Goal: Task Accomplishment & Management: Manage account settings

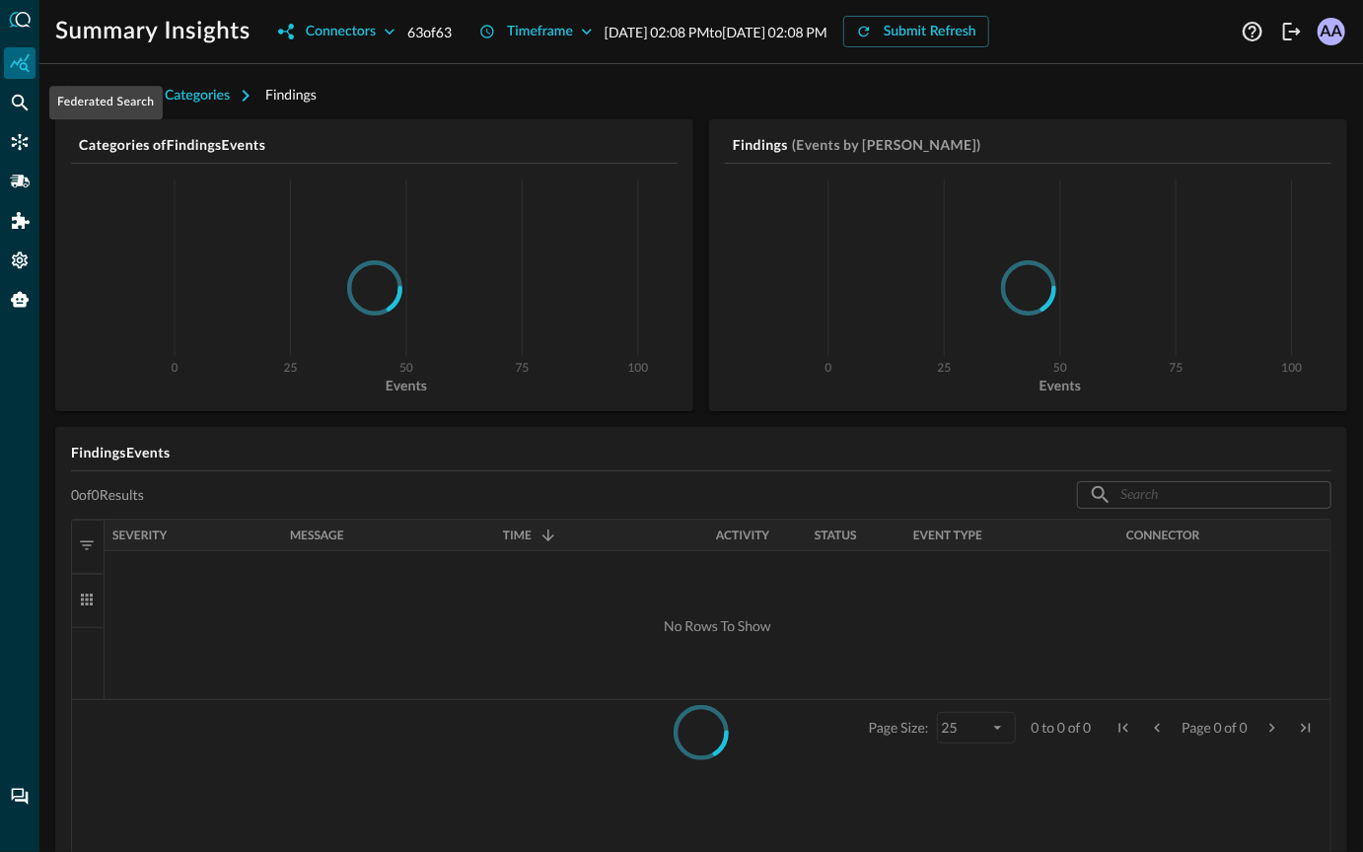
drag, startPoint x: 18, startPoint y: 99, endPoint x: 0, endPoint y: 126, distance: 32.8
click at [0, 125] on div at bounding box center [19, 426] width 39 height 852
click at [17, 270] on div "Settings" at bounding box center [20, 261] width 32 height 32
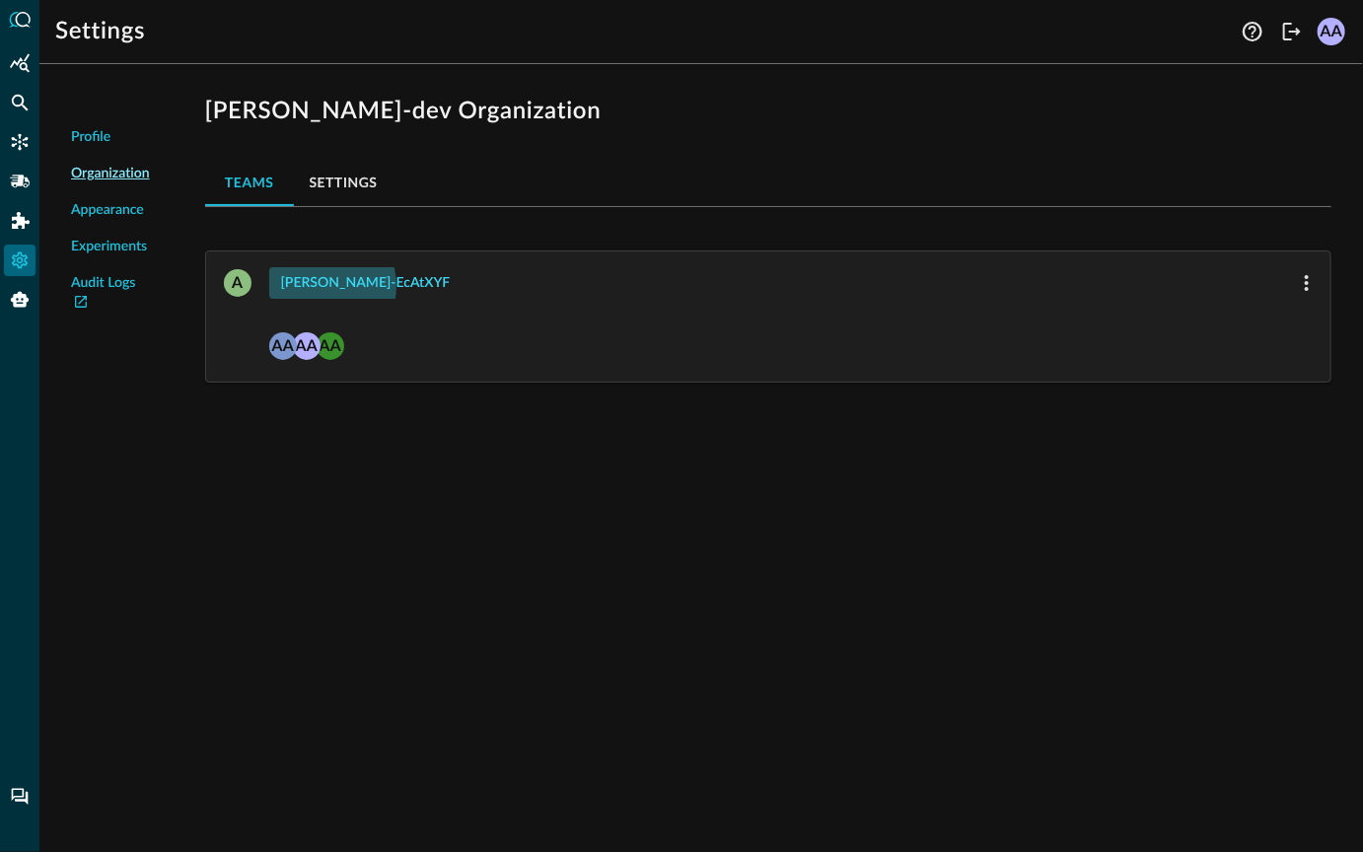
click at [321, 285] on button "[PERSON_NAME]-ecAtXYF" at bounding box center [365, 283] width 193 height 32
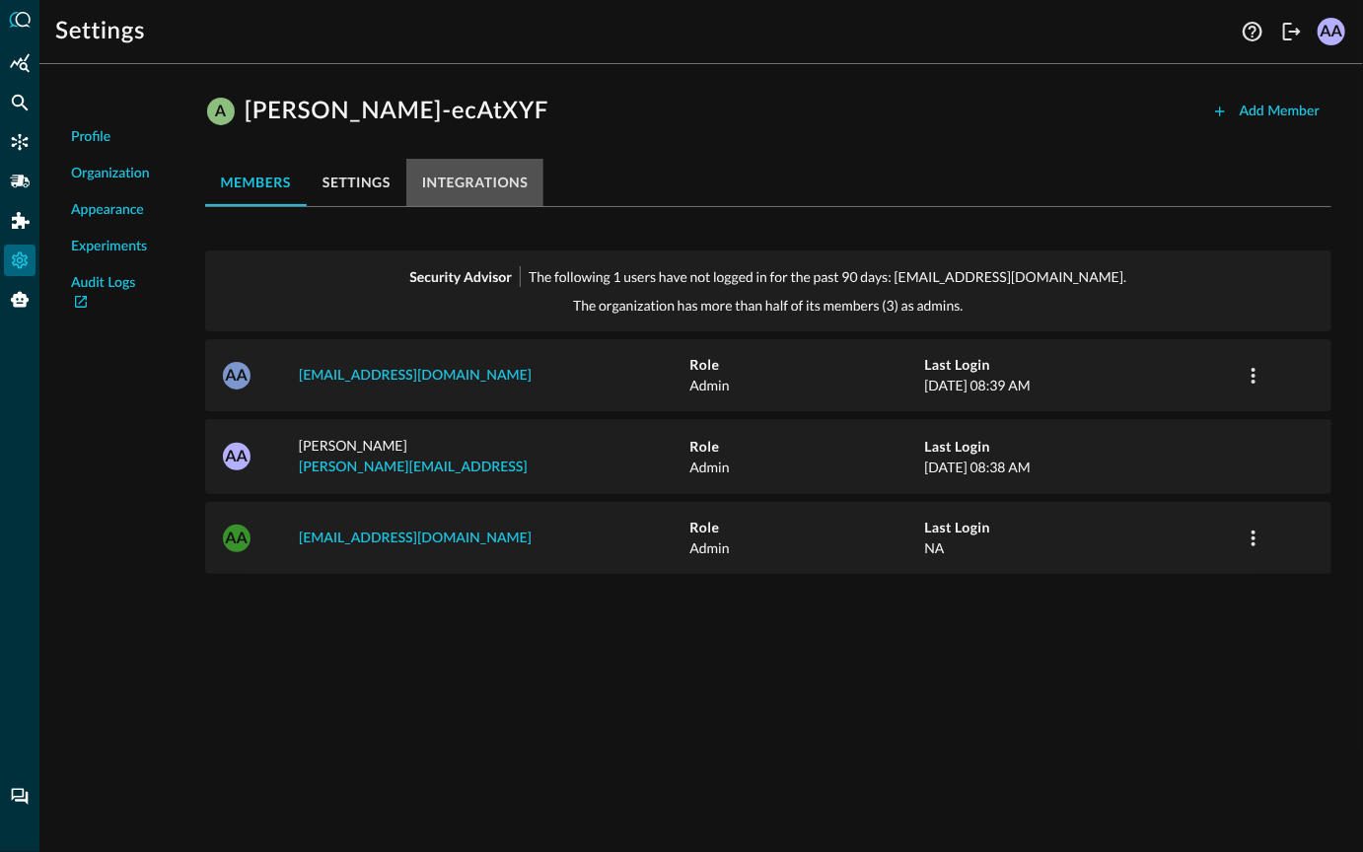
click at [455, 180] on button "integrations" at bounding box center [475, 182] width 138 height 47
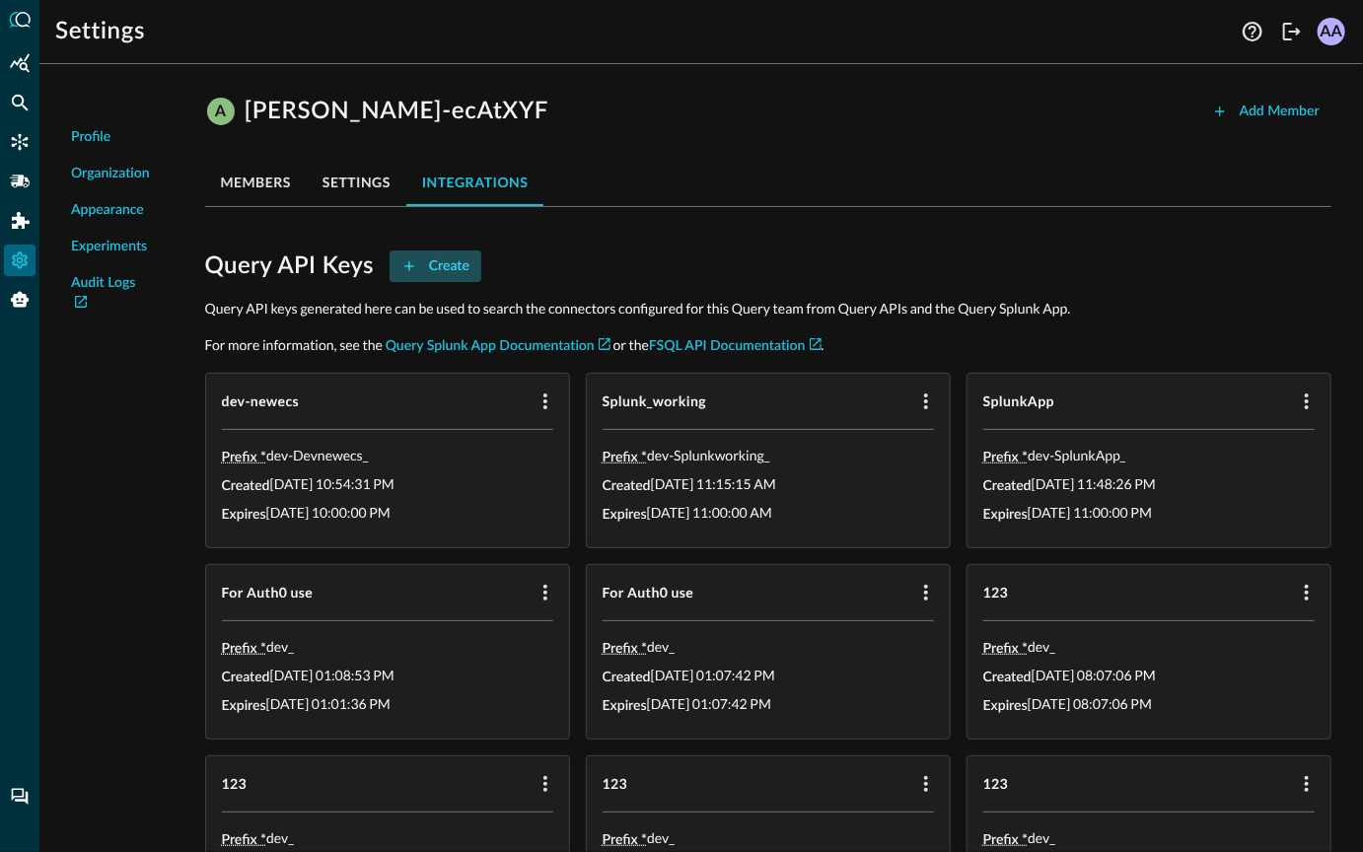
click at [461, 268] on button "Create" at bounding box center [435, 266] width 92 height 32
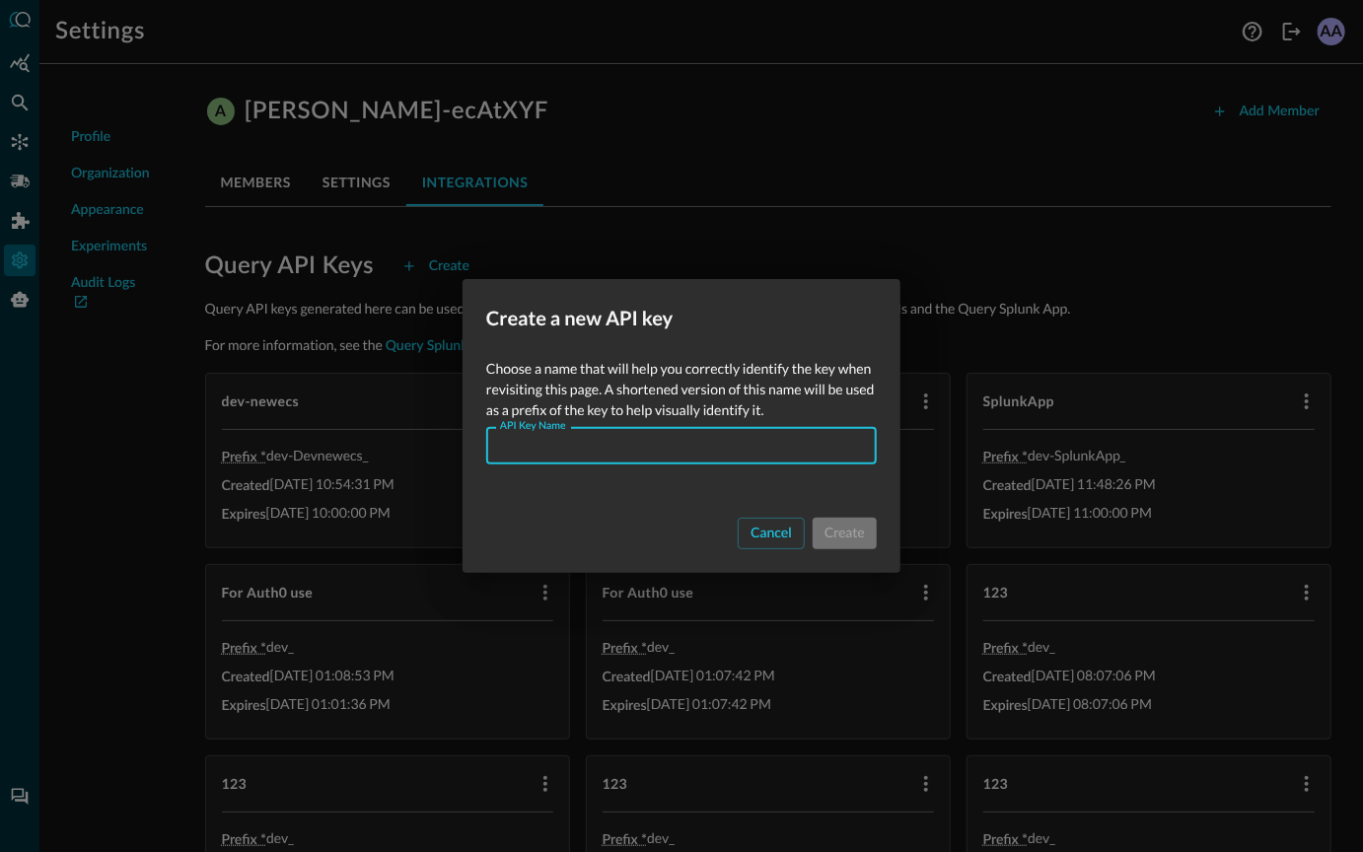
click at [575, 458] on input "API Key Name" at bounding box center [687, 446] width 379 height 36
type input "listallOrg"
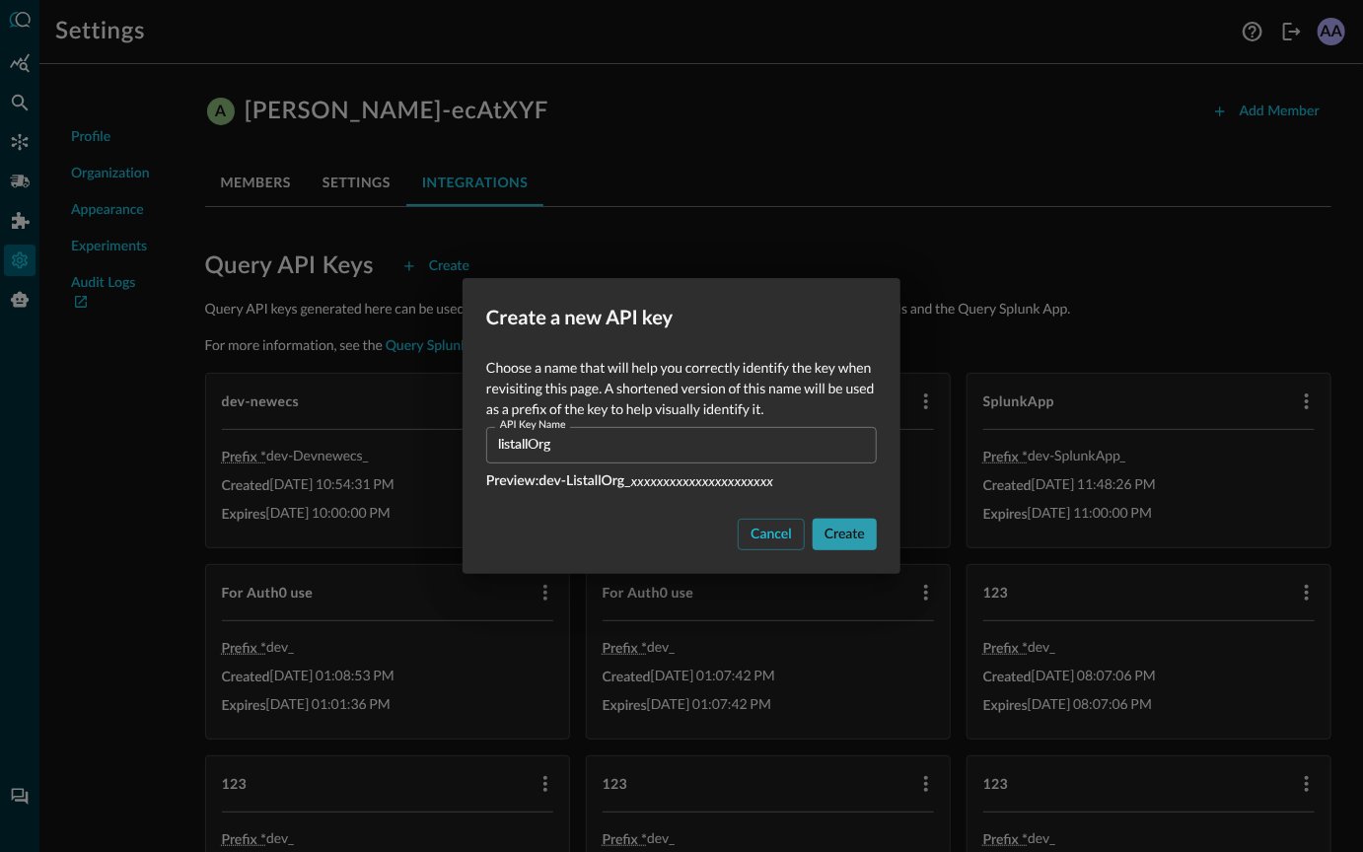
click at [844, 532] on button "Create" at bounding box center [844, 535] width 64 height 32
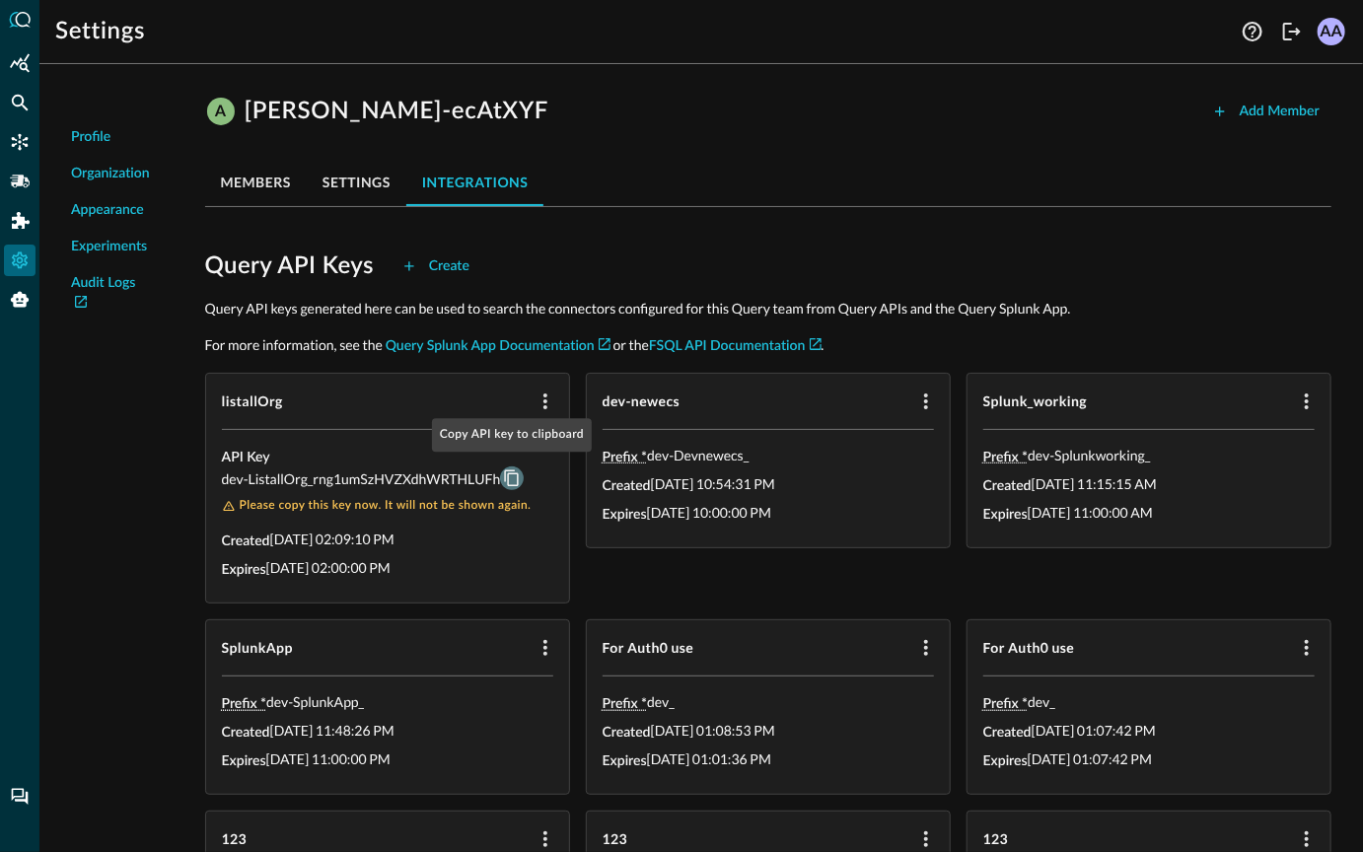
click at [506, 473] on icon "Copy API key to clipboard" at bounding box center [512, 478] width 18 height 18
